Goal: Task Accomplishment & Management: Use online tool/utility

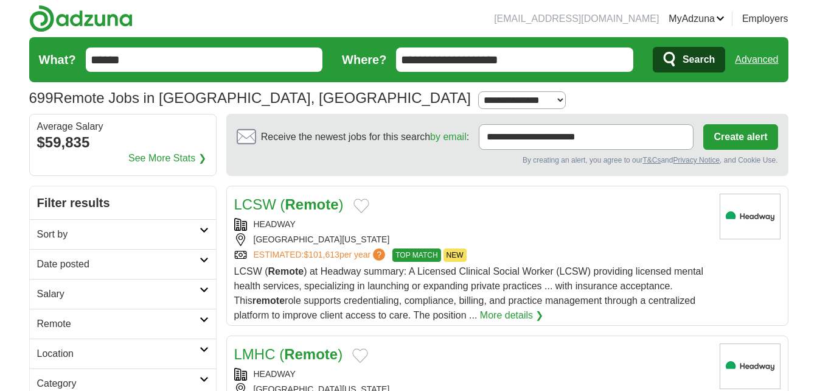
drag, startPoint x: 541, startPoint y: 63, endPoint x: 373, endPoint y: 77, distance: 167.9
click at [373, 77] on form "**********" at bounding box center [408, 59] width 759 height 45
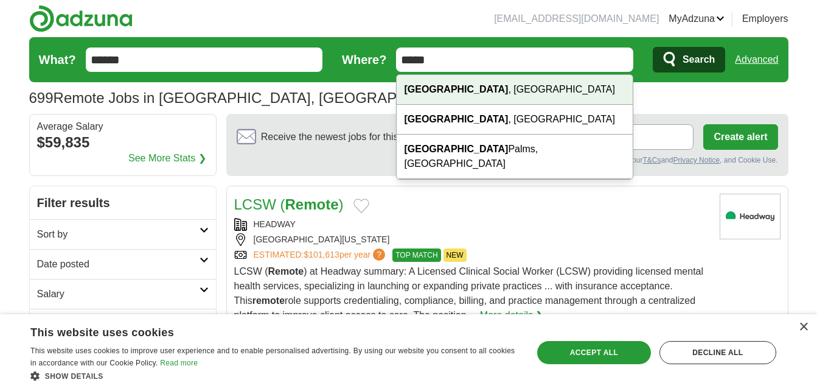
click at [437, 97] on div "Tampa , FL" at bounding box center [515, 90] width 236 height 30
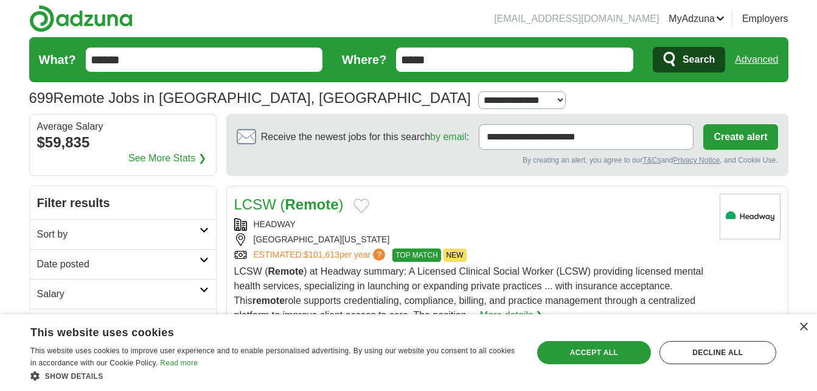
type input "*********"
click at [674, 68] on icon "submit" at bounding box center [670, 59] width 15 height 17
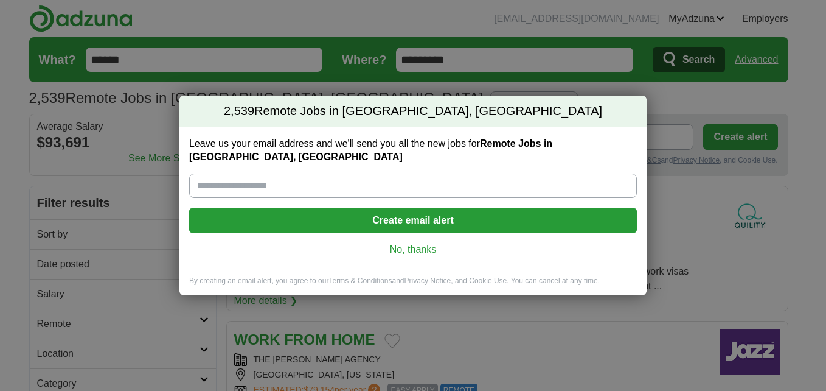
click at [420, 243] on link "No, thanks" at bounding box center [413, 249] width 428 height 13
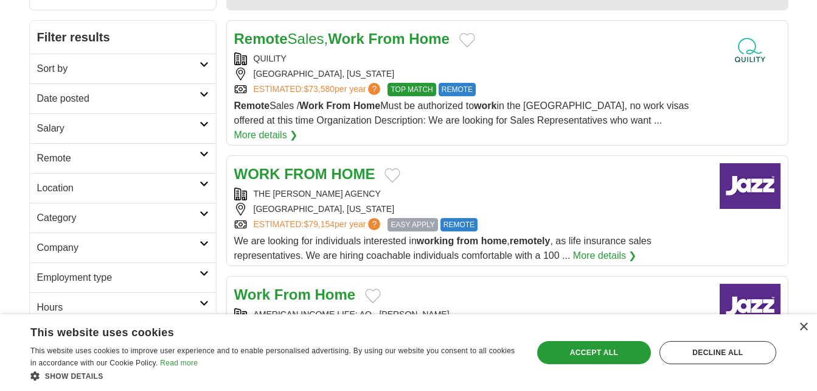
scroll to position [133, 0]
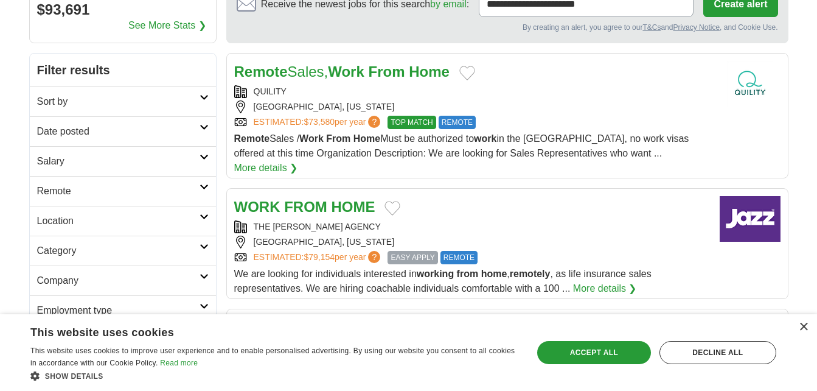
click at [345, 66] on strong "Work" at bounding box center [346, 71] width 36 height 16
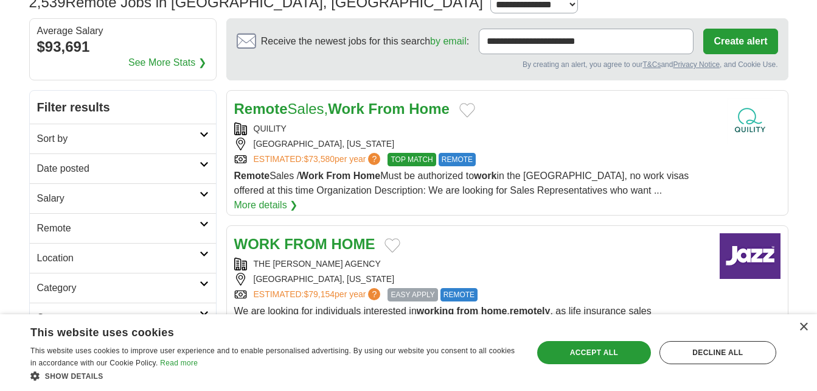
scroll to position [91, 0]
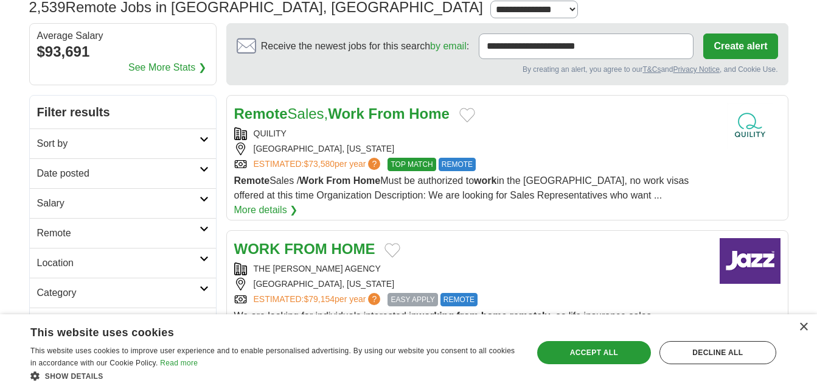
click at [159, 131] on link "Sort by" at bounding box center [123, 143] width 186 height 30
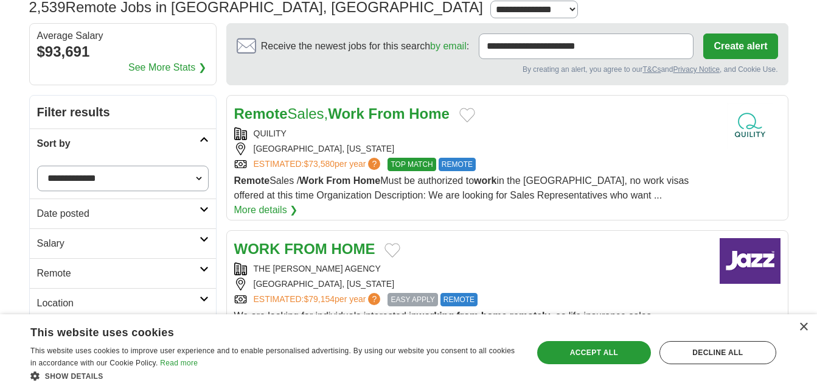
click at [164, 272] on h2 "Remote" at bounding box center [118, 273] width 162 height 15
click at [64, 291] on div "Remote jobs" at bounding box center [123, 302] width 186 height 29
click at [71, 306] on link "Remote jobs" at bounding box center [64, 302] width 55 height 10
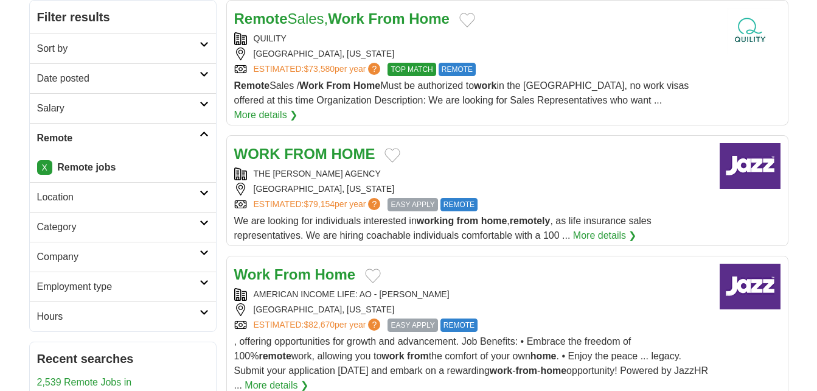
scroll to position [192, 0]
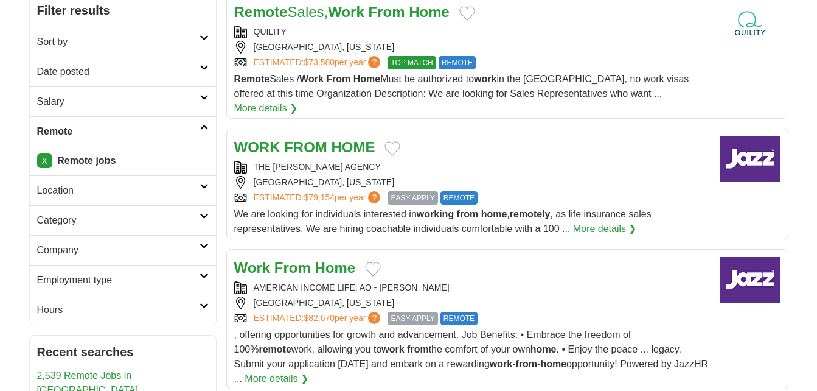
click at [115, 284] on h2 "Employment type" at bounding box center [118, 280] width 162 height 15
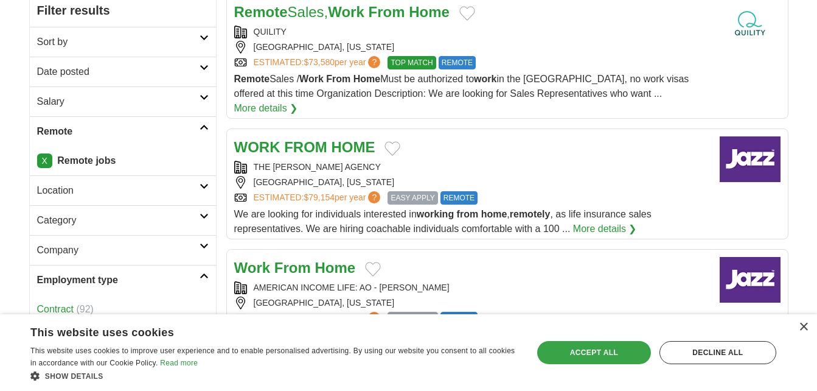
click at [628, 353] on div "Accept all" at bounding box center [594, 352] width 114 height 23
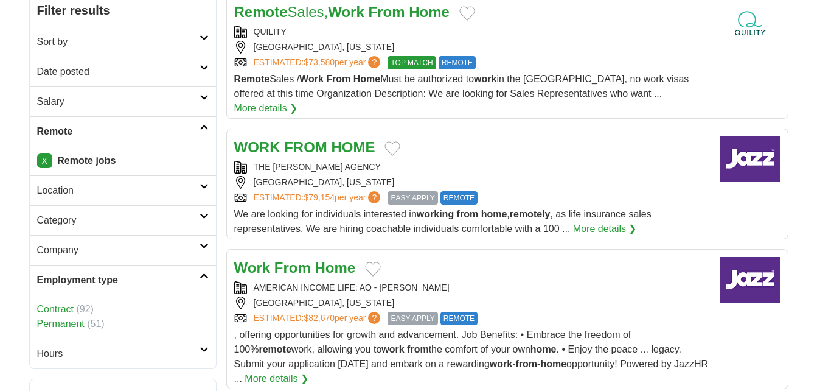
click at [53, 321] on link "Permanent" at bounding box center [60, 323] width 47 height 10
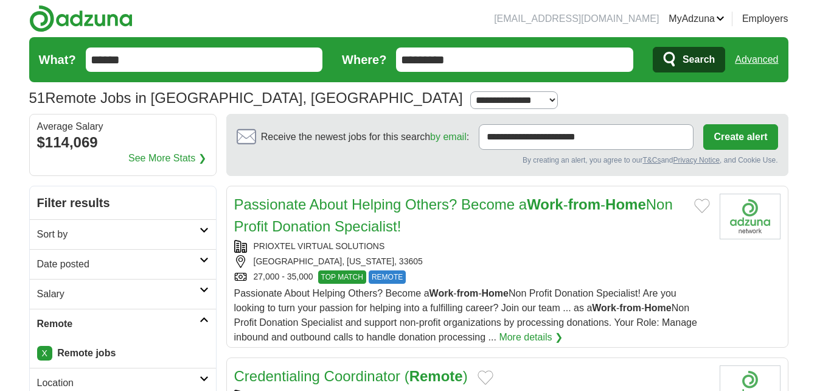
click at [355, 212] on link "Passionate About Helping Others? Become a Work - from - Home Non Profit Donatio…" at bounding box center [453, 215] width 439 height 38
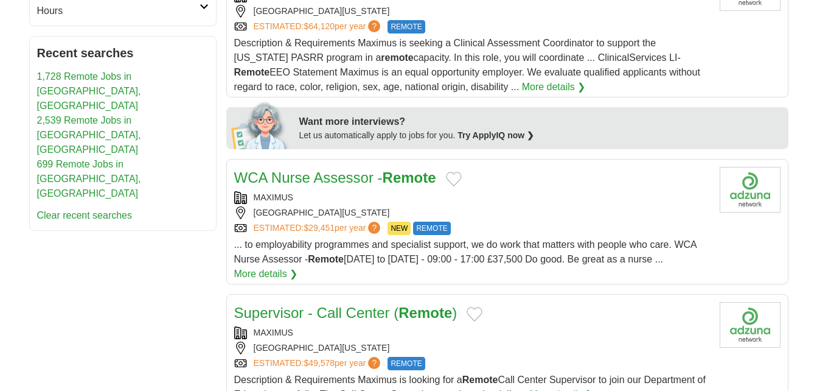
scroll to position [523, 0]
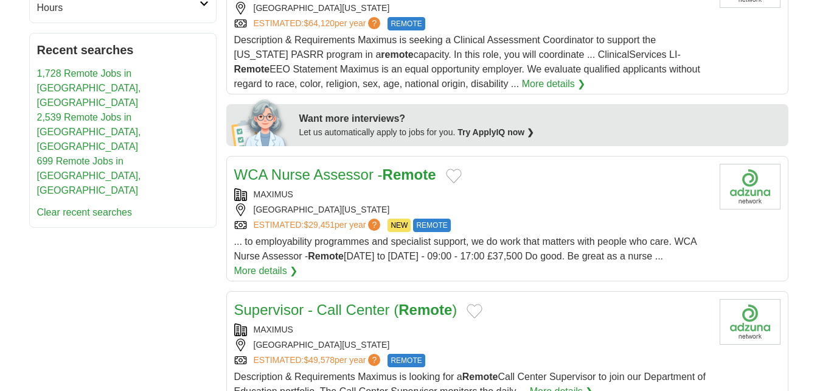
click at [359, 166] on link "WCA Nurse Assessor - Remote" at bounding box center [335, 174] width 202 height 16
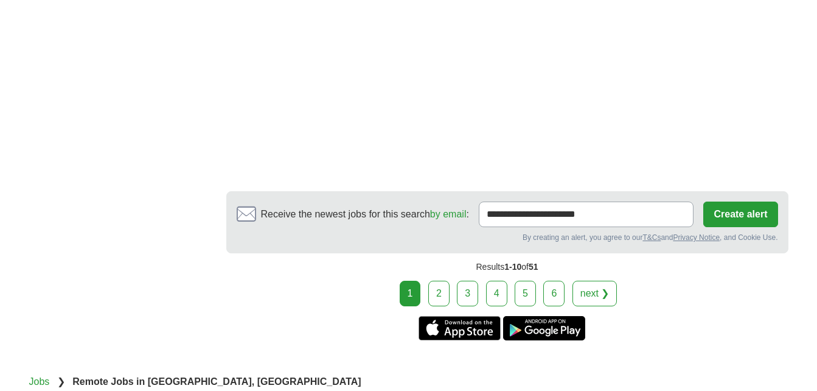
scroll to position [2234, 0]
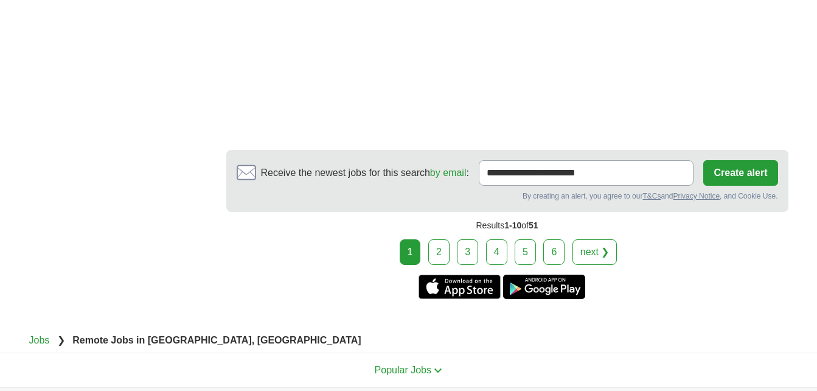
click at [433, 251] on link "2" at bounding box center [438, 252] width 21 height 26
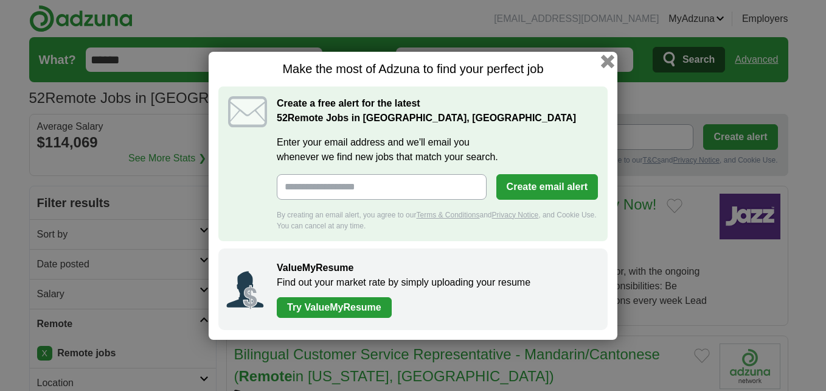
click at [606, 55] on button "button" at bounding box center [607, 60] width 13 height 13
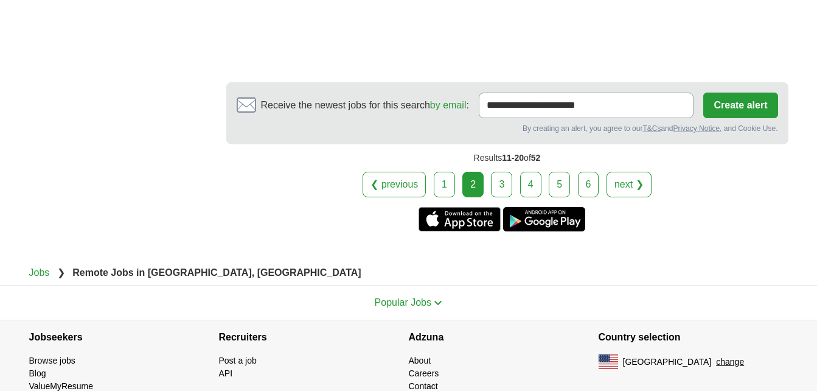
scroll to position [2333, 0]
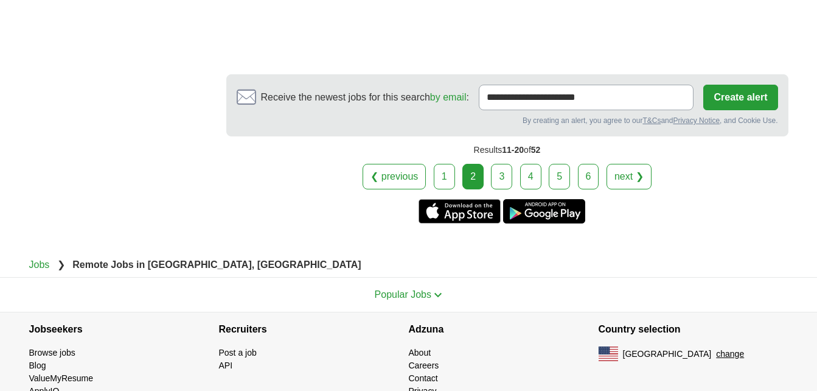
click at [506, 164] on link "3" at bounding box center [501, 177] width 21 height 26
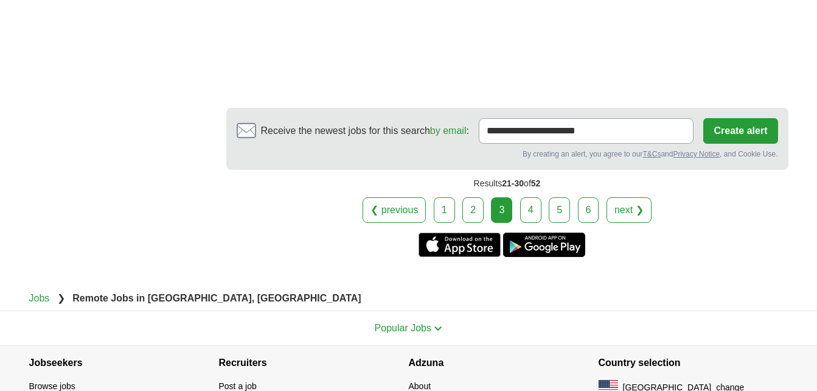
scroll to position [2396, 0]
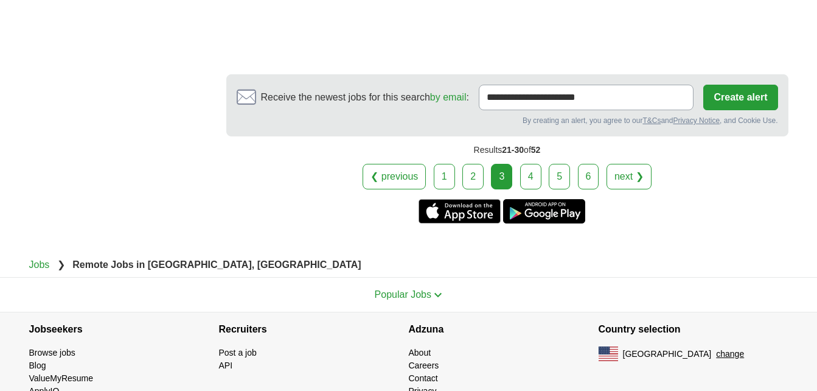
click at [537, 164] on link "4" at bounding box center [530, 177] width 21 height 26
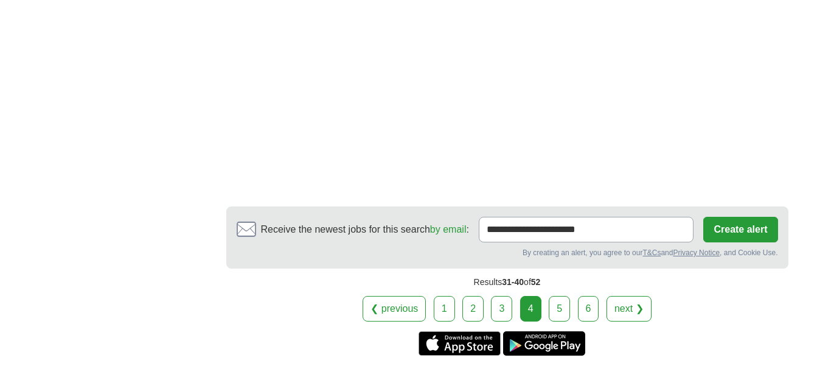
scroll to position [2171, 0]
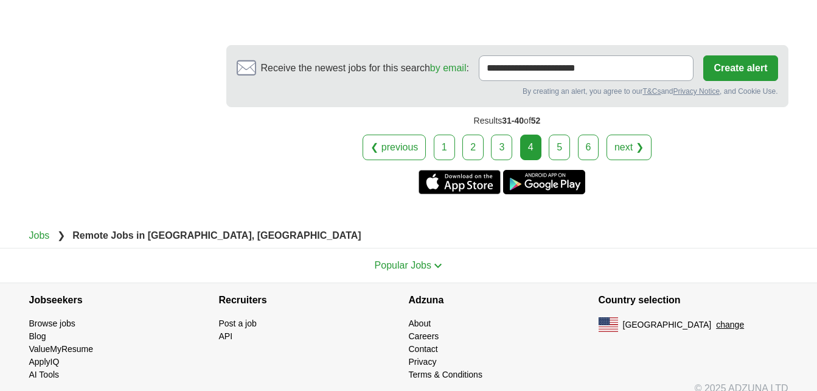
click at [555, 136] on link "5" at bounding box center [559, 147] width 21 height 26
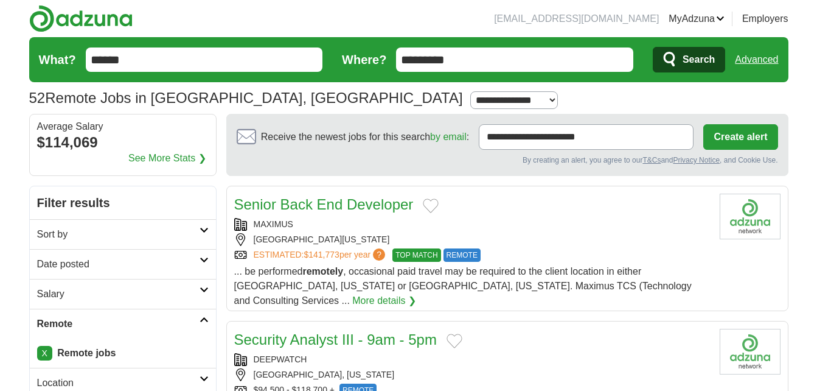
click at [237, 58] on input "******" at bounding box center [204, 59] width 237 height 24
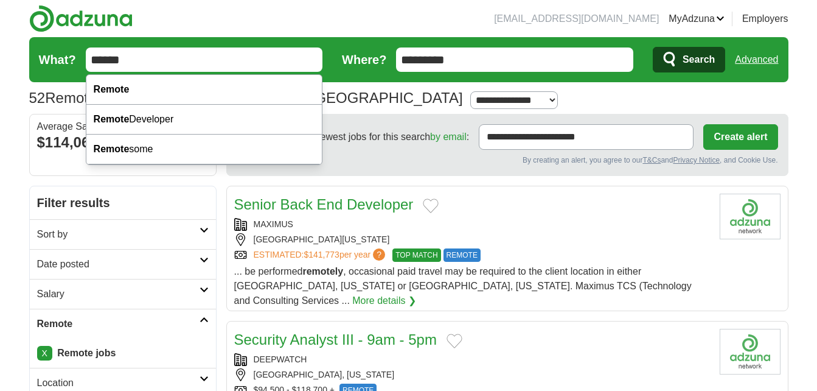
click at [548, 62] on input "*********" at bounding box center [514, 59] width 237 height 24
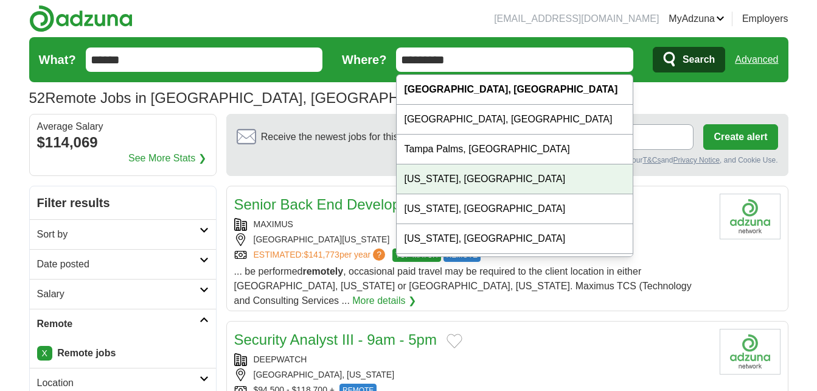
click at [464, 181] on div "Florida, FL" at bounding box center [515, 179] width 236 height 30
type input "**********"
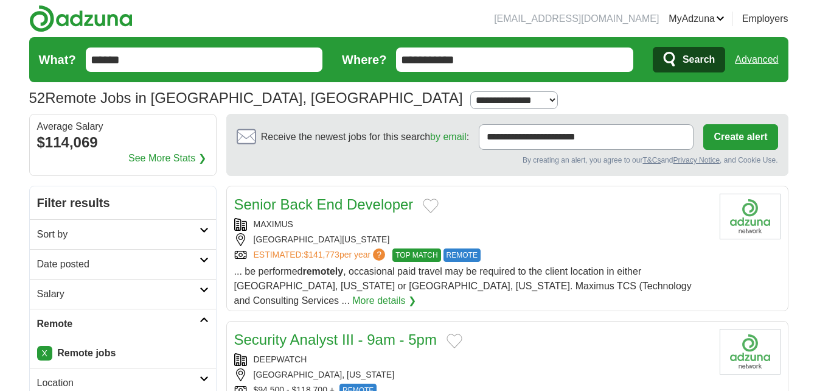
click at [681, 63] on button "Search" at bounding box center [689, 60] width 72 height 26
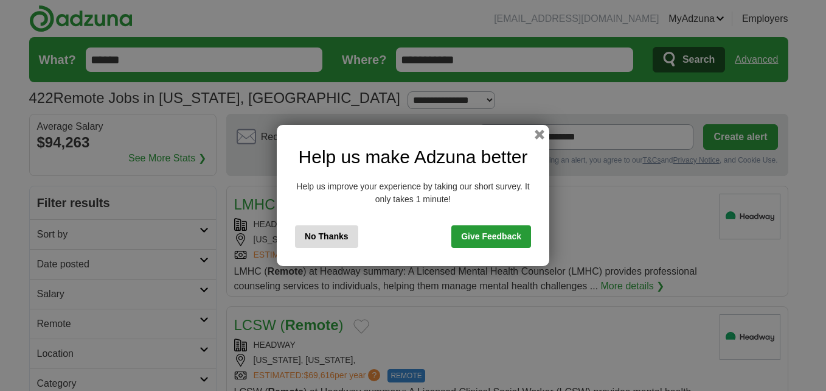
click at [304, 235] on button "No Thanks" at bounding box center [326, 236] width 63 height 23
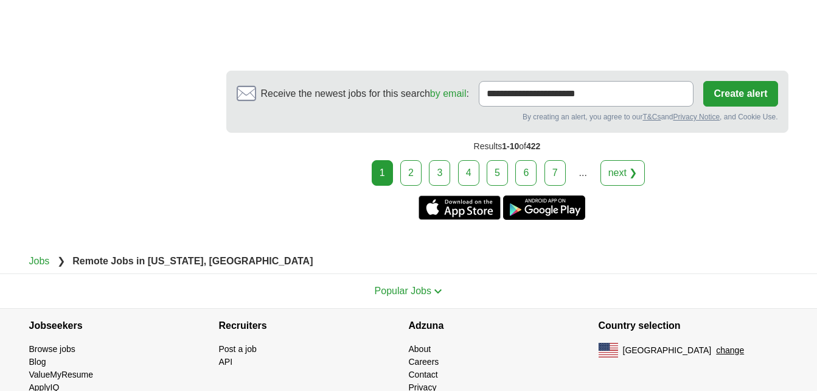
scroll to position [2223, 0]
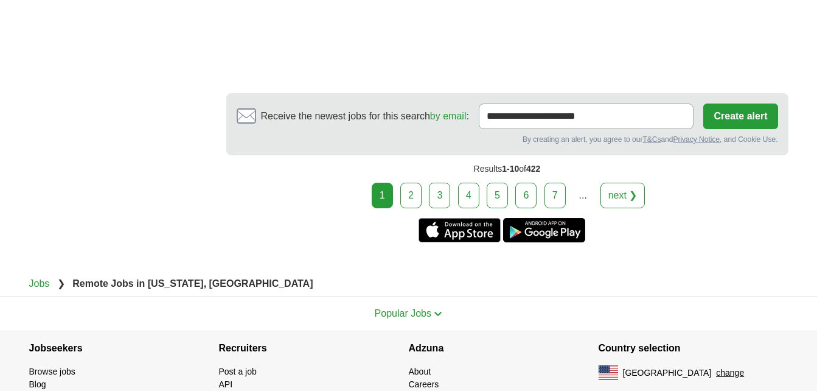
click at [411, 189] on link "2" at bounding box center [410, 195] width 21 height 26
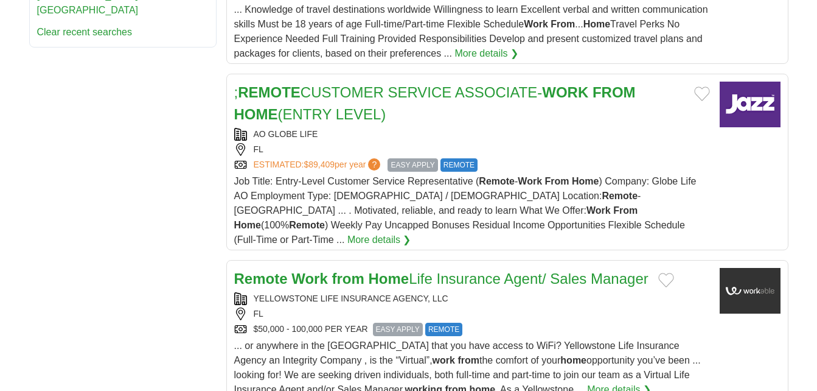
scroll to position [714, 0]
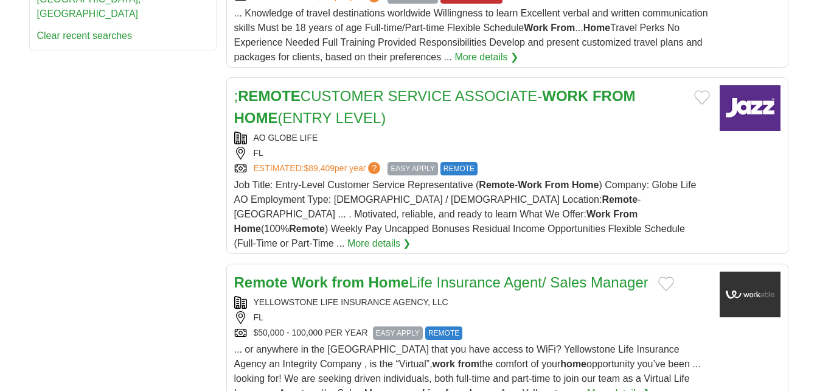
click at [349, 102] on link "; REMOTE CUSTOMER SERVICE ASSOCIATE- WORK FROM HOME (ENTRY LEVEL)" at bounding box center [434, 107] width 401 height 38
